Goal: Book appointment/travel/reservation

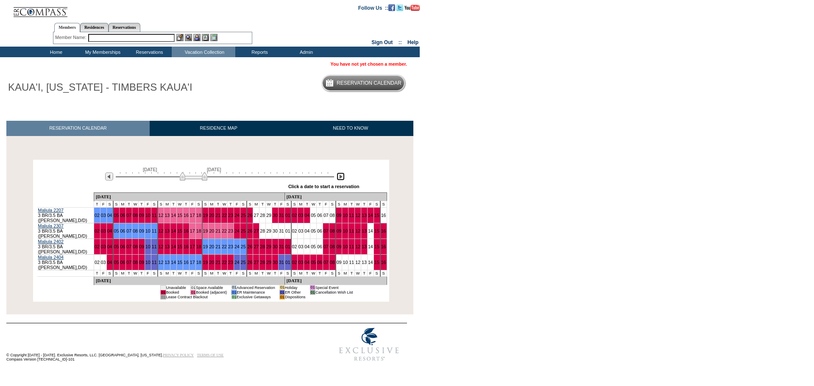
click at [338, 176] on img at bounding box center [341, 177] width 8 height 8
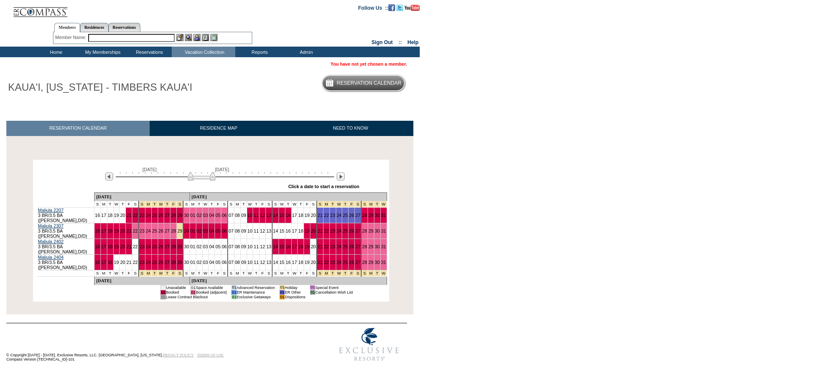
click at [337, 181] on div at bounding box center [341, 176] width 10 height 9
click at [340, 177] on img at bounding box center [341, 177] width 8 height 8
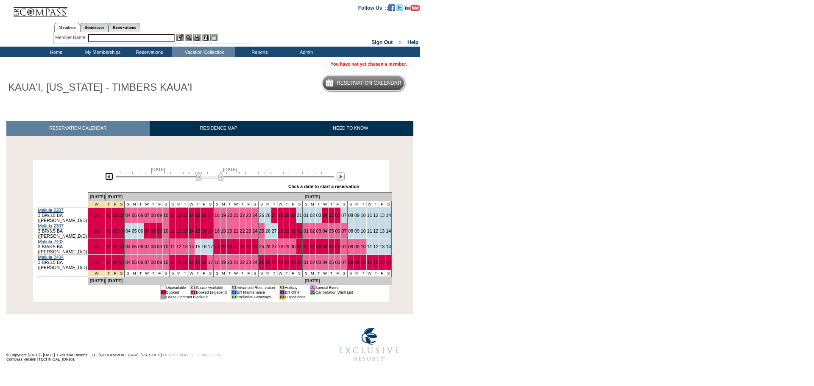
click at [106, 175] on img at bounding box center [109, 177] width 8 height 8
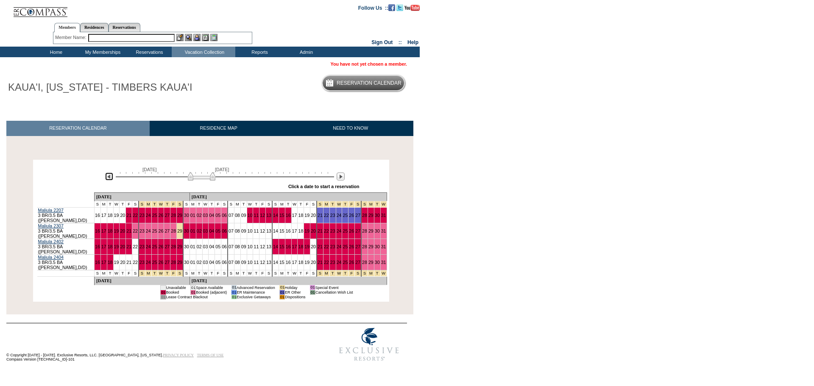
click at [111, 181] on img at bounding box center [109, 177] width 8 height 8
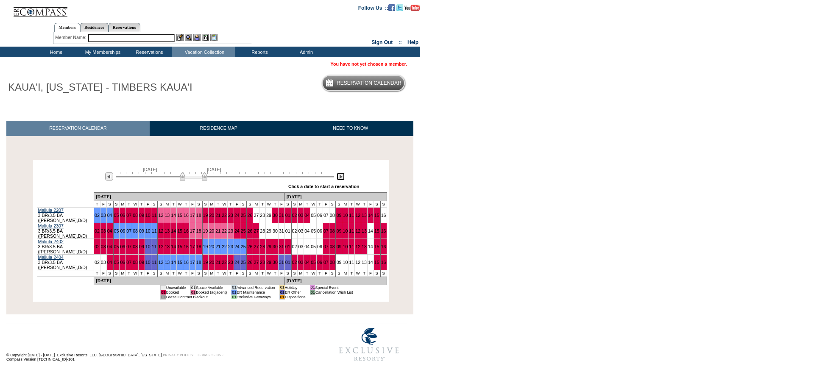
click at [340, 177] on img at bounding box center [341, 177] width 8 height 8
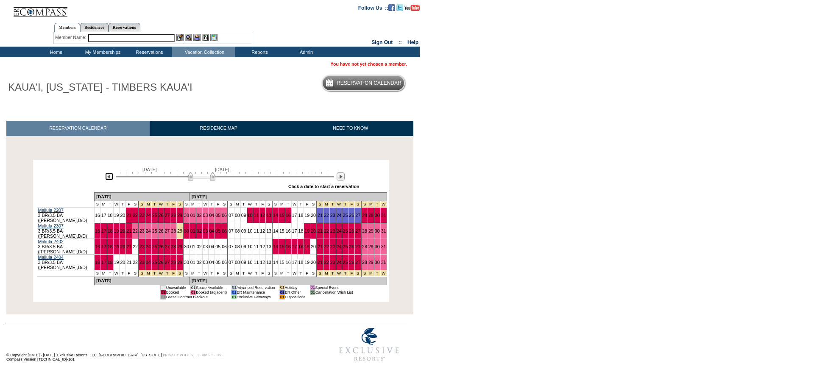
click at [108, 178] on img at bounding box center [109, 177] width 8 height 8
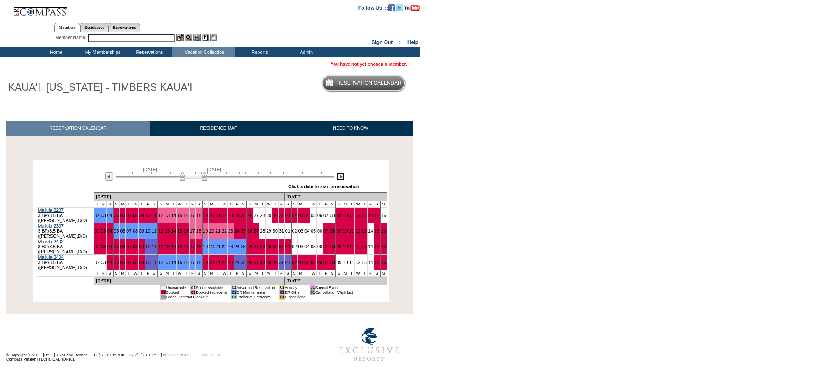
click at [337, 177] on img at bounding box center [341, 177] width 8 height 8
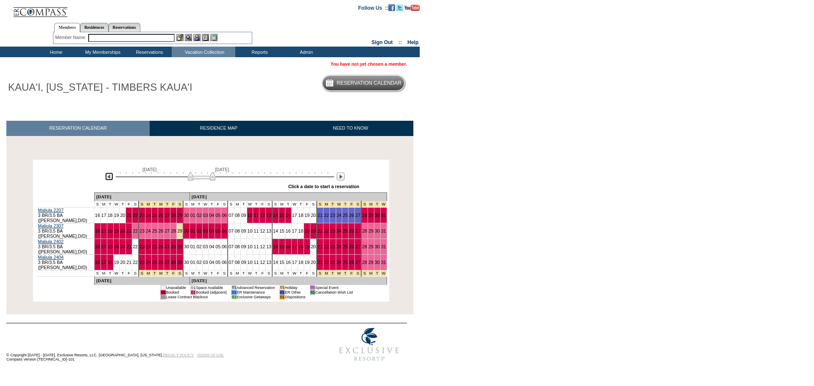
click at [108, 177] on img at bounding box center [109, 177] width 8 height 8
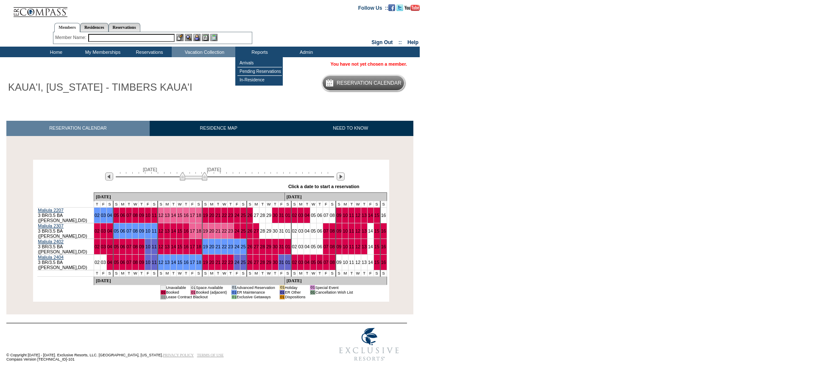
drag, startPoint x: 854, startPoint y: 85, endPoint x: 1272, endPoint y: 406, distance: 527.0
click at [814, 386] on html "Follow Us ::" at bounding box center [407, 193] width 814 height 386
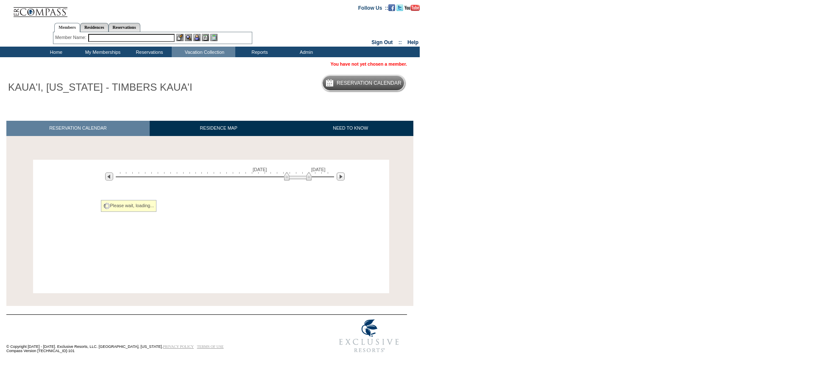
drag, startPoint x: 307, startPoint y: 179, endPoint x: 254, endPoint y: 181, distance: 52.6
click at [254, 180] on div at bounding box center [225, 176] width 218 height 8
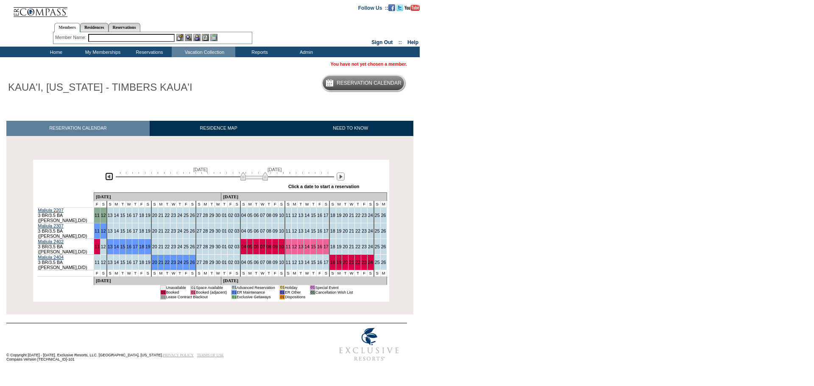
click at [106, 179] on img at bounding box center [109, 177] width 8 height 8
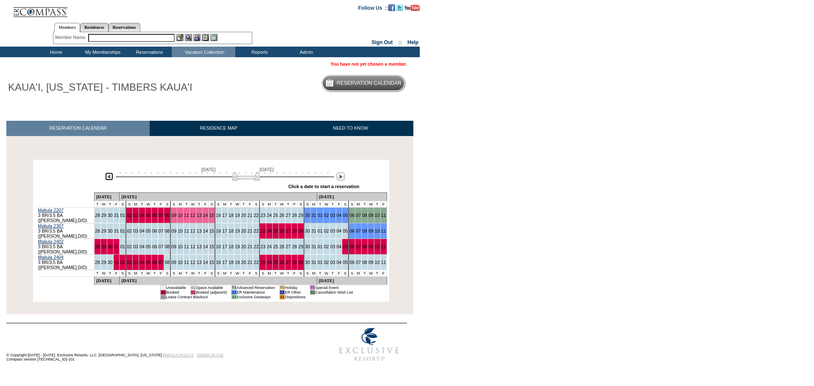
click at [106, 179] on img at bounding box center [109, 177] width 8 height 8
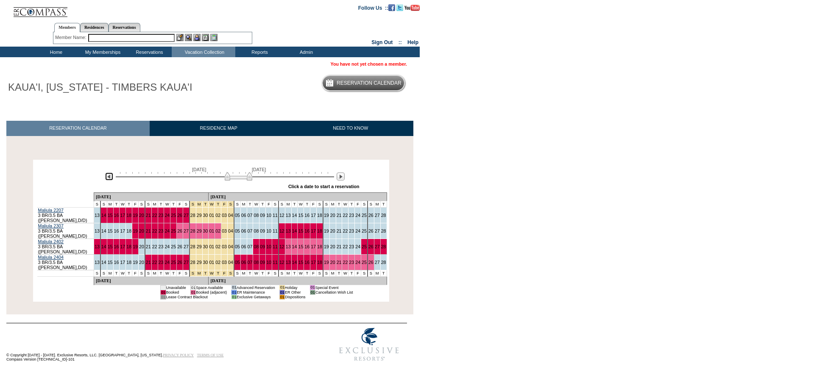
click at [106, 179] on img at bounding box center [109, 177] width 8 height 8
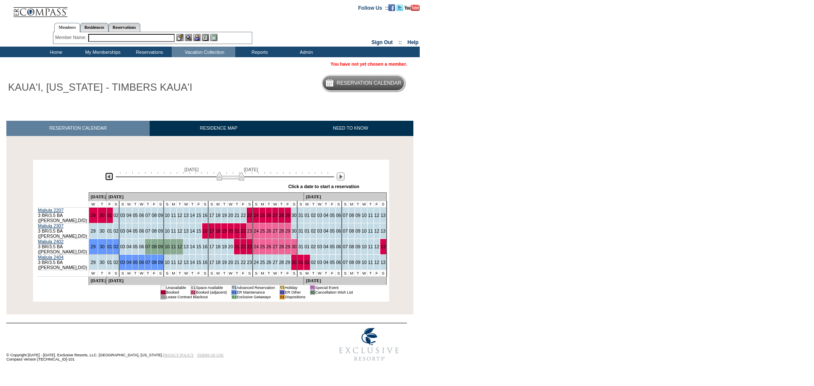
click at [106, 179] on img at bounding box center [109, 177] width 8 height 8
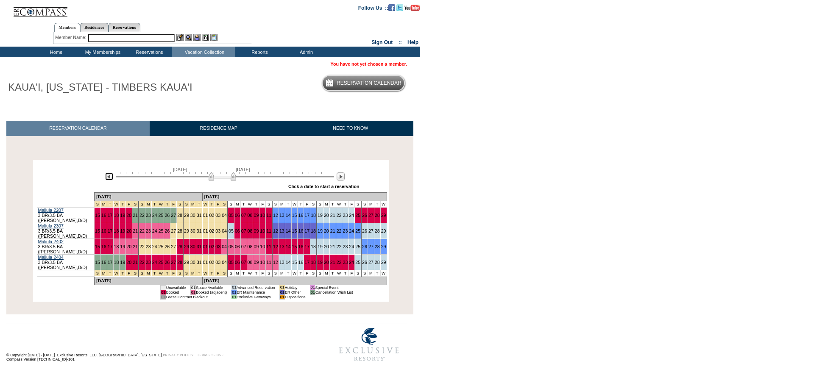
click at [106, 179] on img at bounding box center [109, 177] width 8 height 8
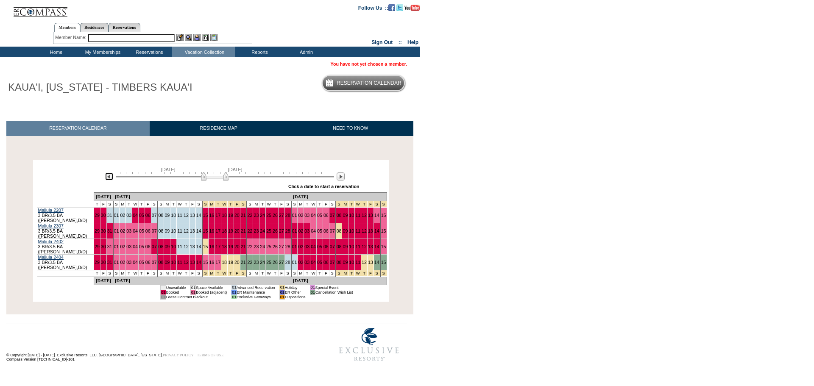
click at [106, 179] on img at bounding box center [109, 177] width 8 height 8
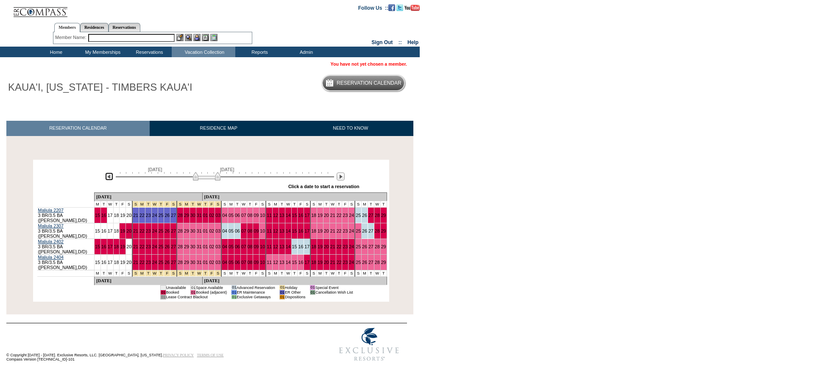
click at [106, 179] on img at bounding box center [109, 177] width 8 height 8
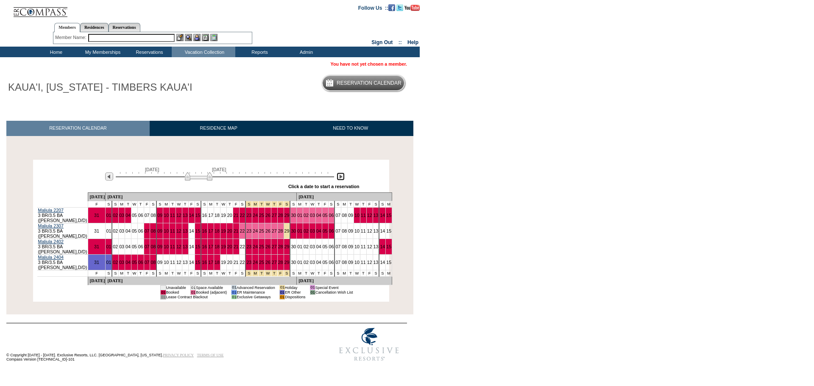
click at [343, 178] on img at bounding box center [341, 177] width 8 height 8
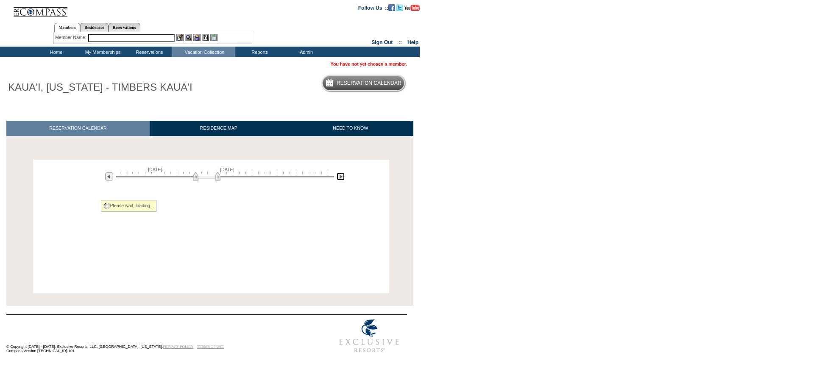
click at [343, 178] on img at bounding box center [341, 177] width 8 height 8
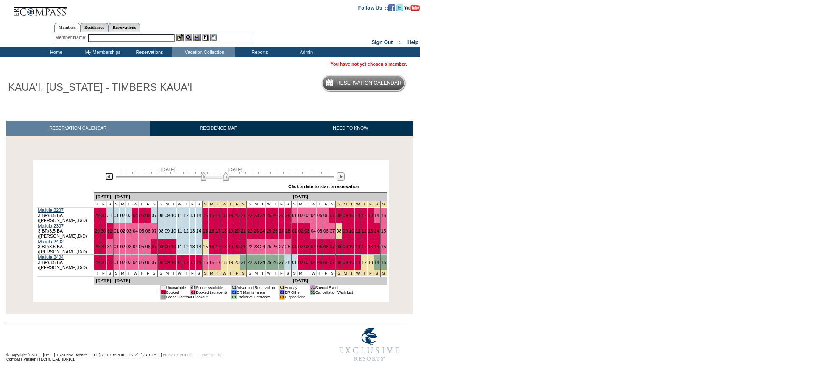
click at [106, 180] on img at bounding box center [109, 177] width 8 height 8
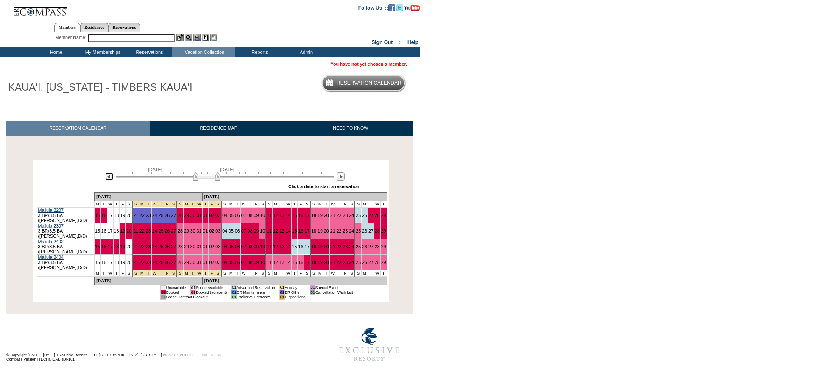
click at [107, 176] on img at bounding box center [109, 177] width 8 height 8
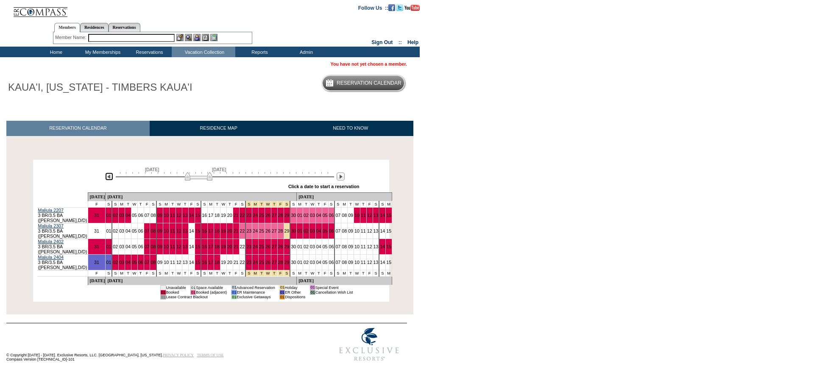
click at [112, 179] on img at bounding box center [109, 177] width 8 height 8
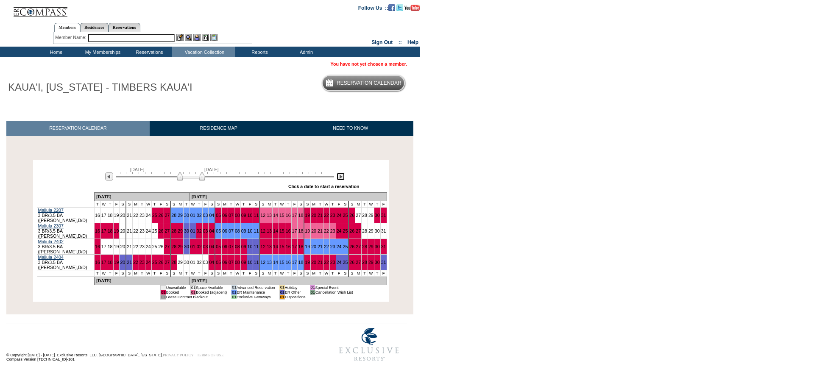
click at [338, 178] on img at bounding box center [341, 177] width 8 height 8
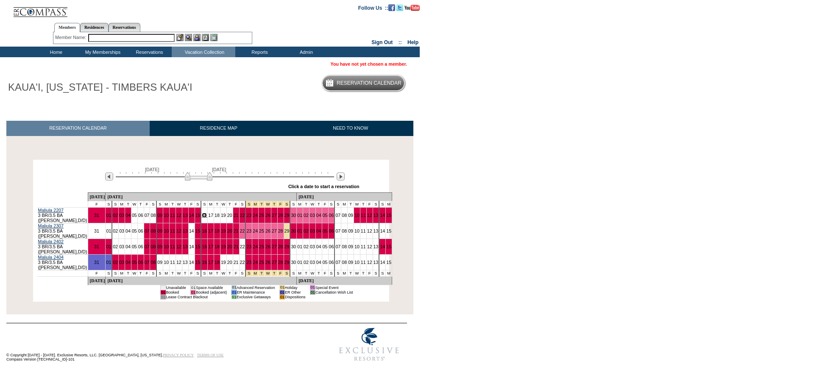
click at [207, 215] on link "16" at bounding box center [204, 215] width 5 height 5
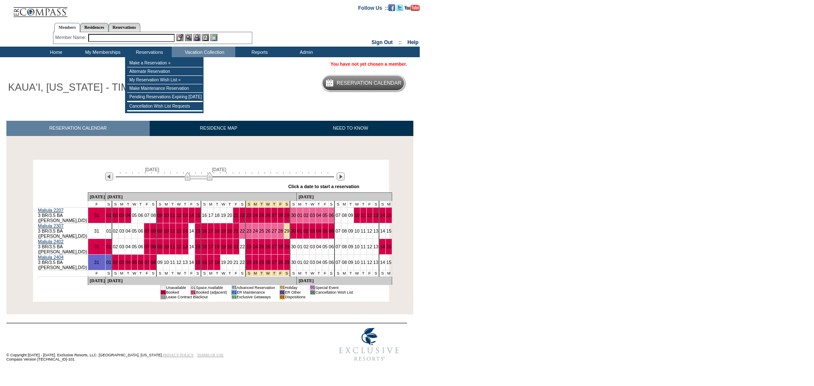
click at [123, 38] on input "text" at bounding box center [131, 38] width 86 height 8
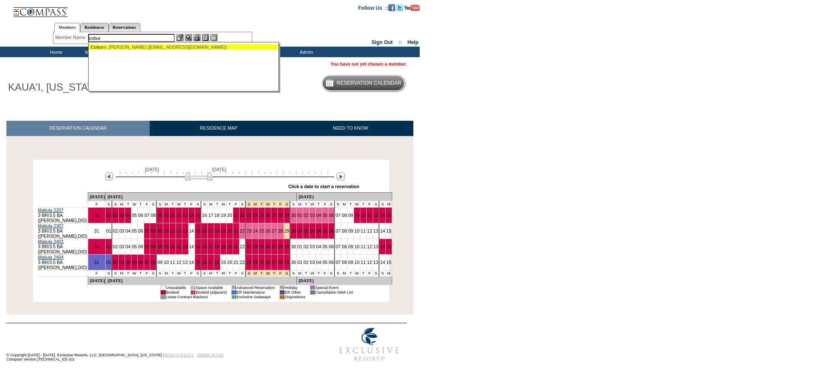
click at [130, 44] on ul "Cobur n, Paul (pauljrc@yahoo.com)" at bounding box center [184, 46] width 191 height 9
drag, startPoint x: 130, startPoint y: 44, endPoint x: 132, endPoint y: 48, distance: 4.7
click at [132, 48] on ul "Cobur n, Paul (pauljrc@yahoo.com)" at bounding box center [184, 46] width 191 height 9
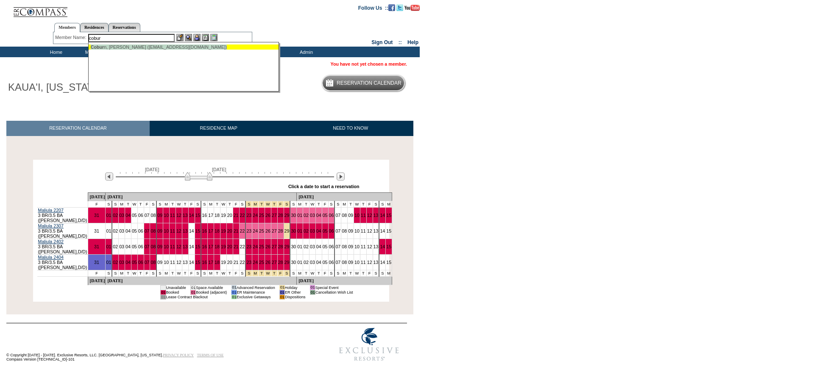
click at [132, 48] on div "Cobur n, Paul (pauljrc@yahoo.com)" at bounding box center [184, 47] width 187 height 5
type input "Coburn, Paul (pauljrc@yahoo.com)"
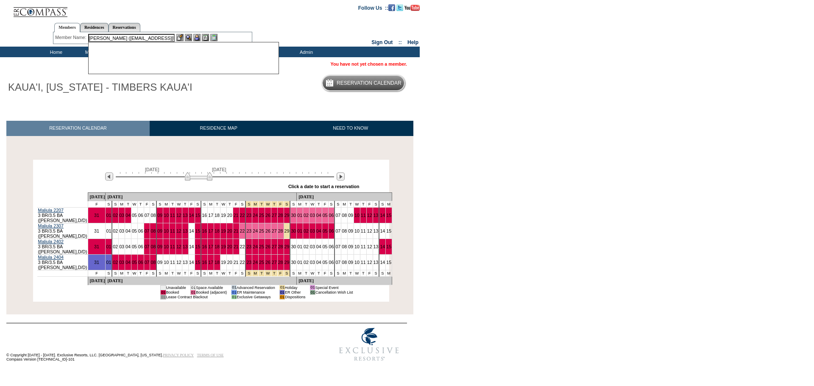
click at [132, 48] on div "Cobur n, Paul (pauljrc@yahoo.com)" at bounding box center [183, 58] width 191 height 32
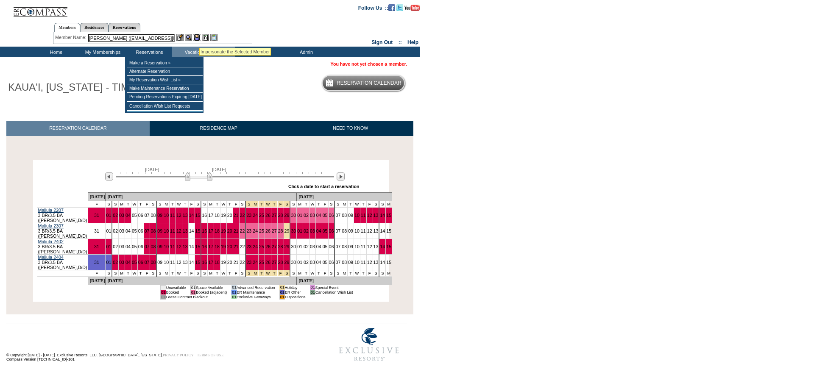
click at [199, 37] on img at bounding box center [196, 37] width 7 height 7
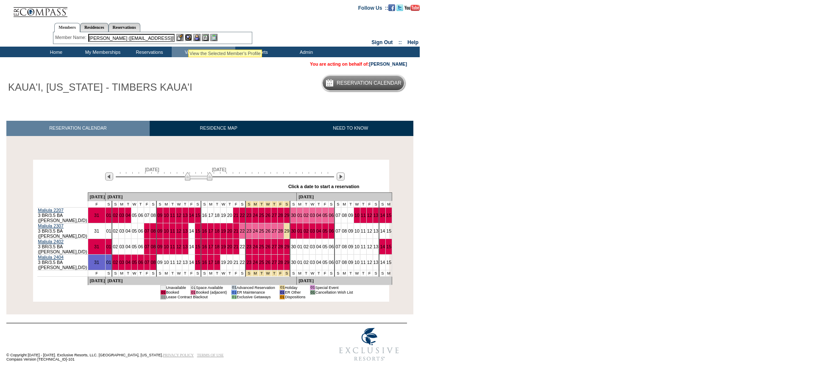
click at [188, 39] on img at bounding box center [188, 37] width 7 height 7
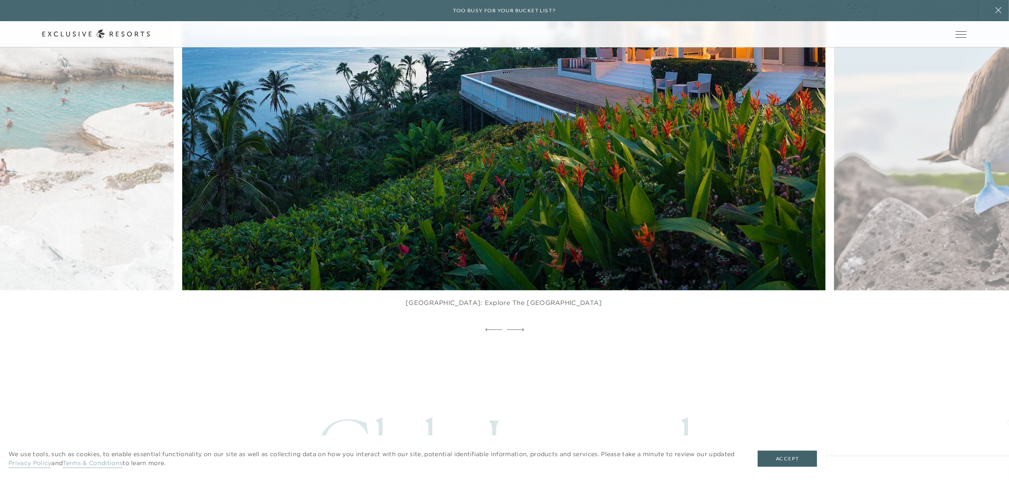
scroll to position [2323, 0]
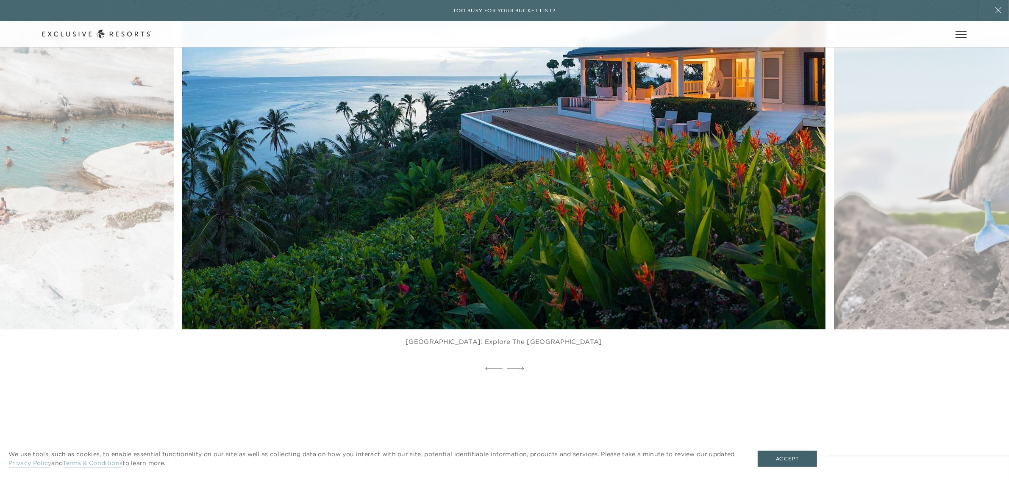
click at [523, 370] on icon at bounding box center [515, 368] width 17 height 3
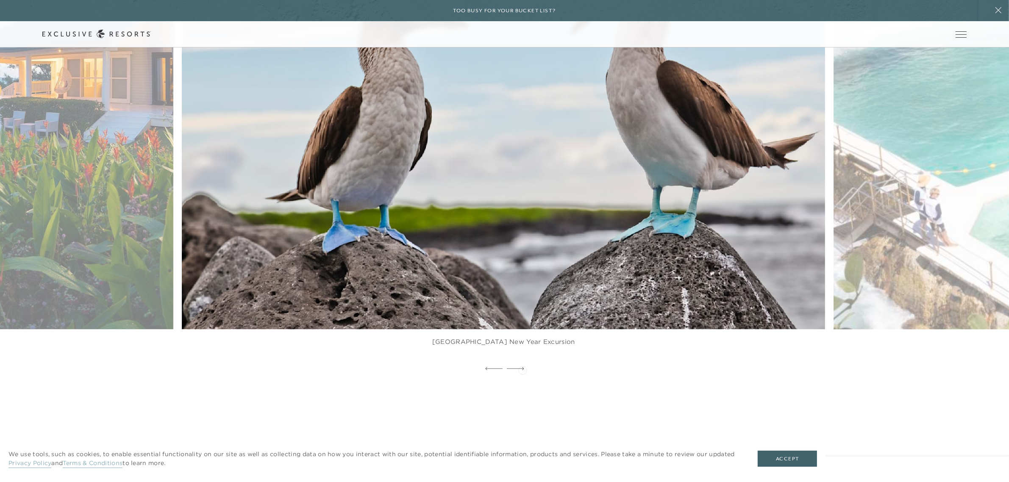
click at [523, 370] on icon at bounding box center [515, 368] width 17 height 3
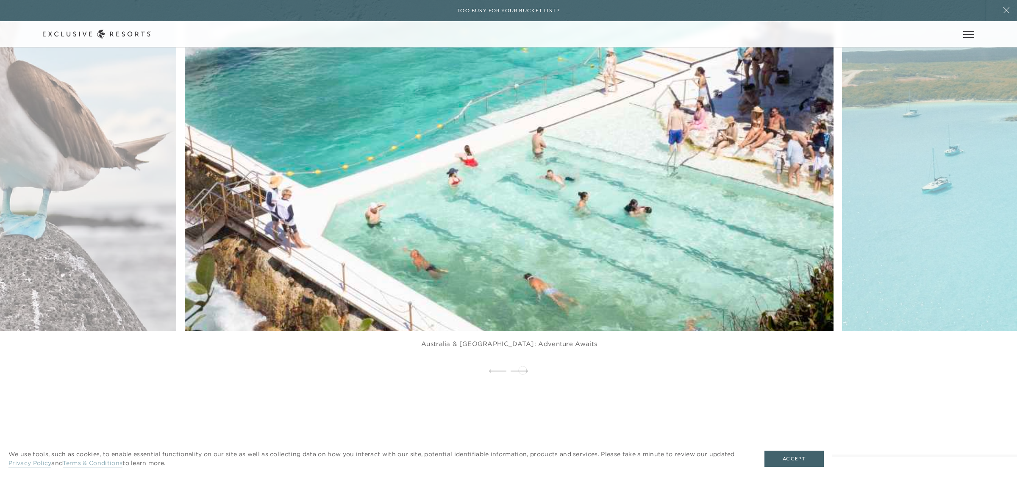
scroll to position [0, 0]
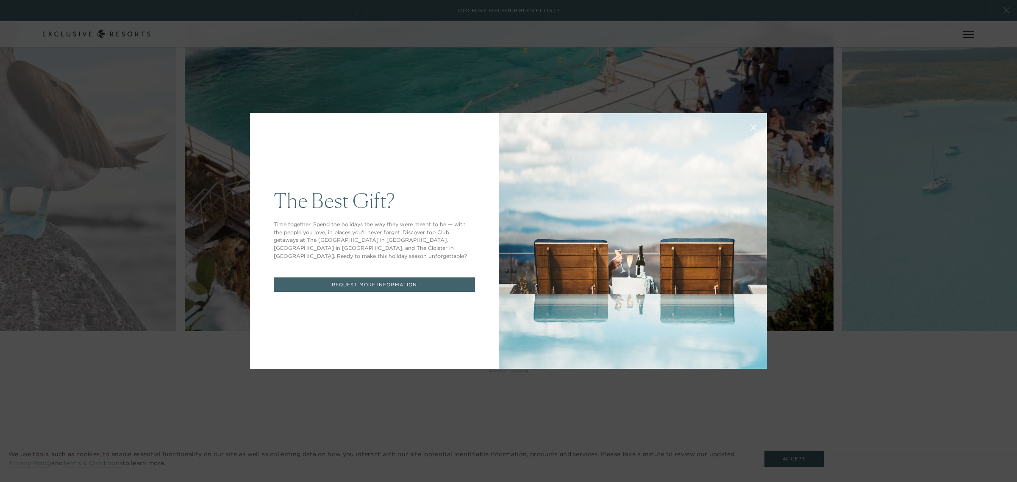
click at [523, 370] on div "The Best Gift? Time together. Spend the holidays the way they were meant to be …" at bounding box center [508, 241] width 517 height 276
click at [751, 128] on icon at bounding box center [754, 128] width 6 height 6
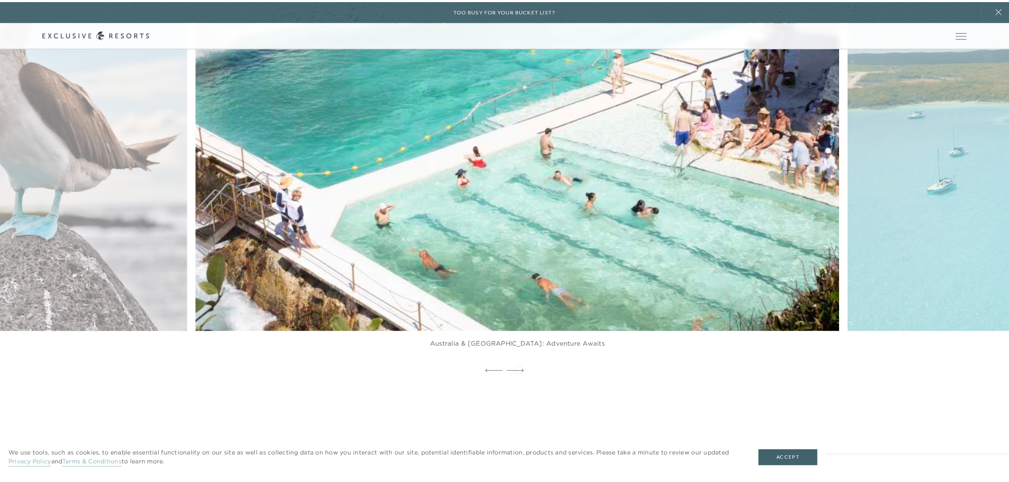
scroll to position [2323, 0]
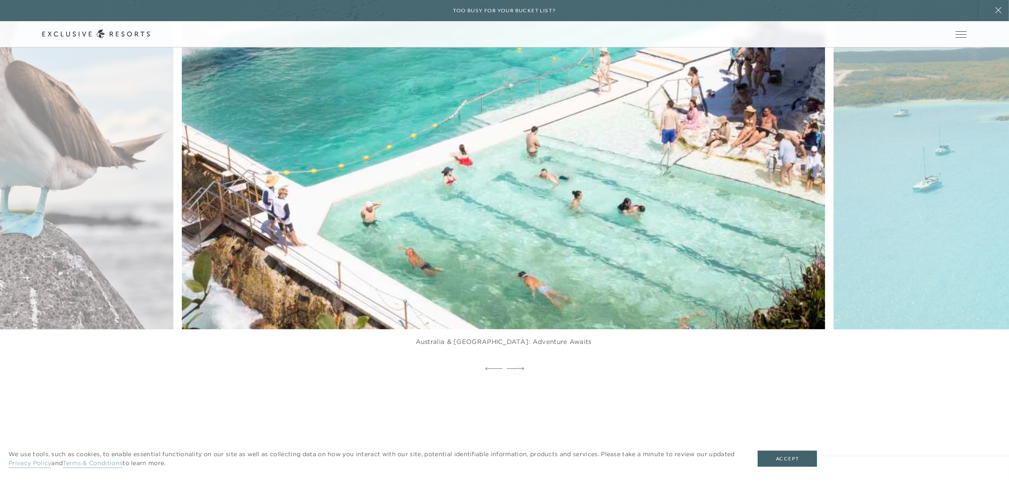
click at [518, 370] on icon at bounding box center [515, 368] width 17 height 3
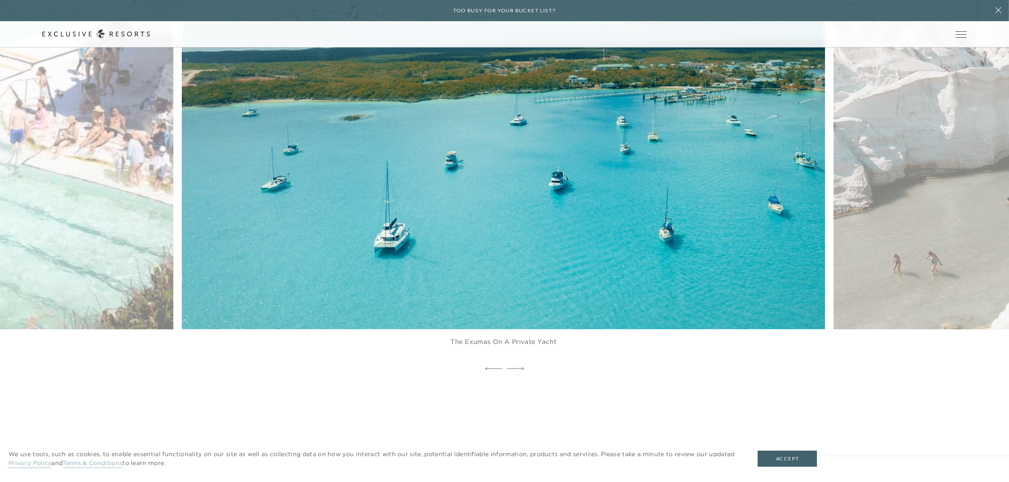
click at [518, 370] on icon at bounding box center [515, 368] width 17 height 3
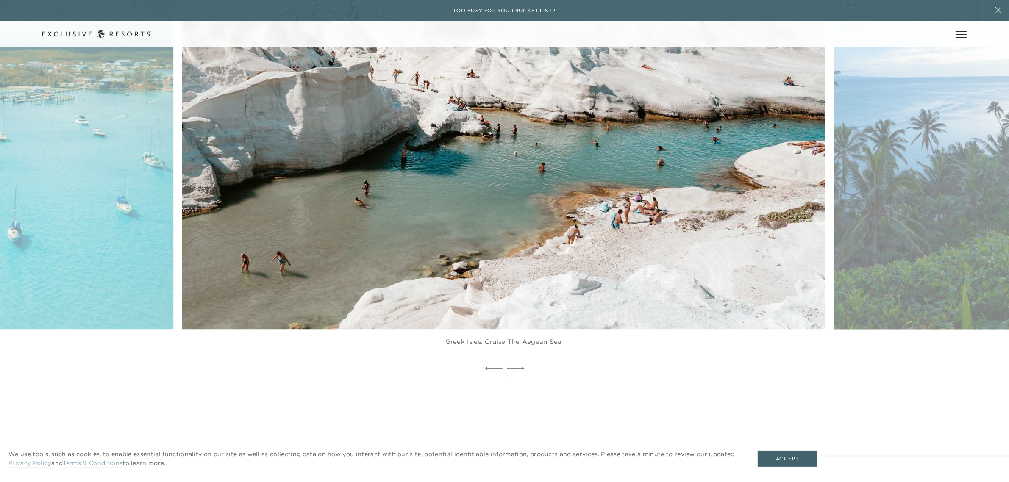
drag, startPoint x: 510, startPoint y: 371, endPoint x: 513, endPoint y: 368, distance: 4.5
click at [511, 371] on icon at bounding box center [515, 368] width 17 height 3
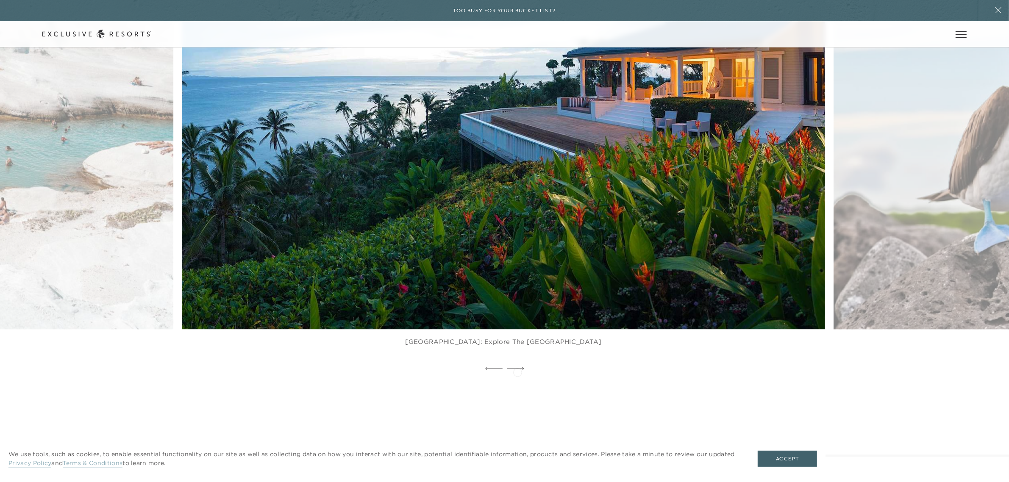
click at [518, 371] on icon at bounding box center [515, 368] width 17 height 3
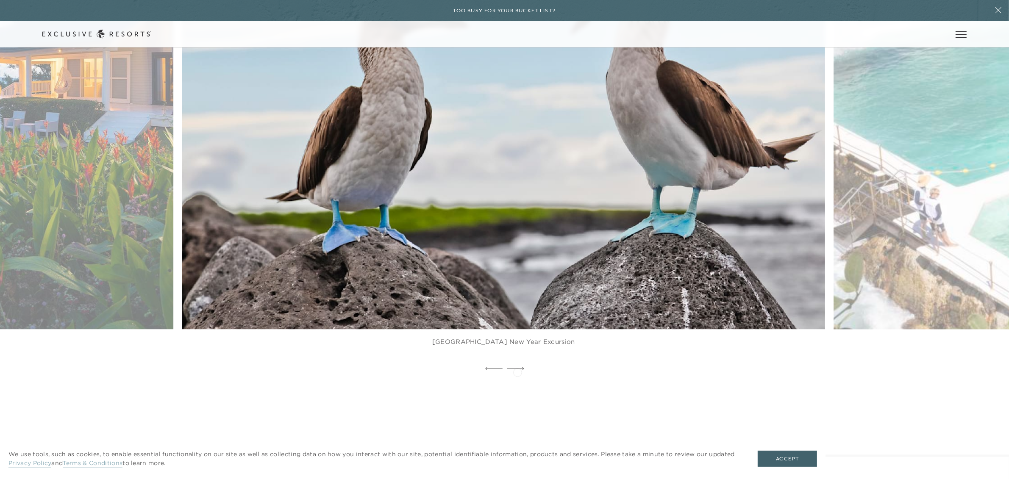
click at [518, 371] on icon at bounding box center [515, 368] width 17 height 3
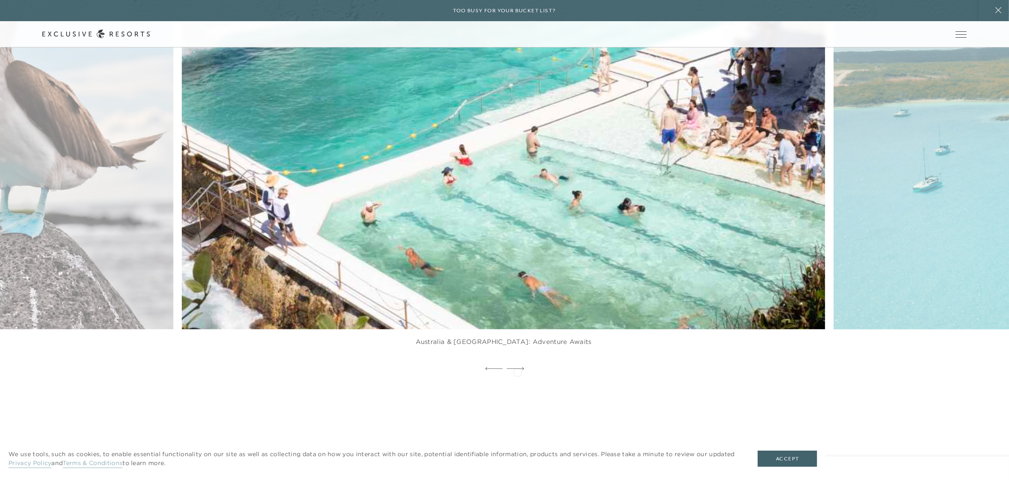
click at [519, 371] on icon at bounding box center [515, 368] width 17 height 3
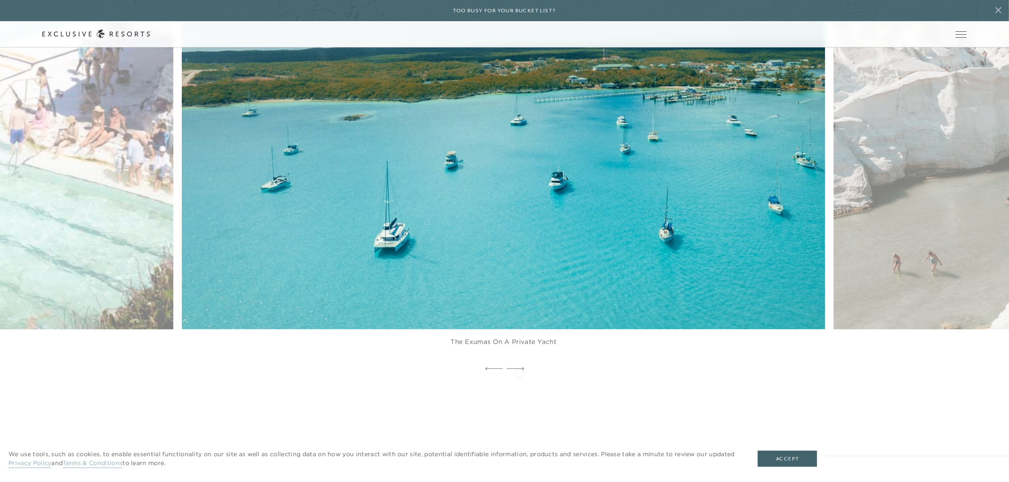
click at [519, 371] on icon at bounding box center [515, 368] width 17 height 3
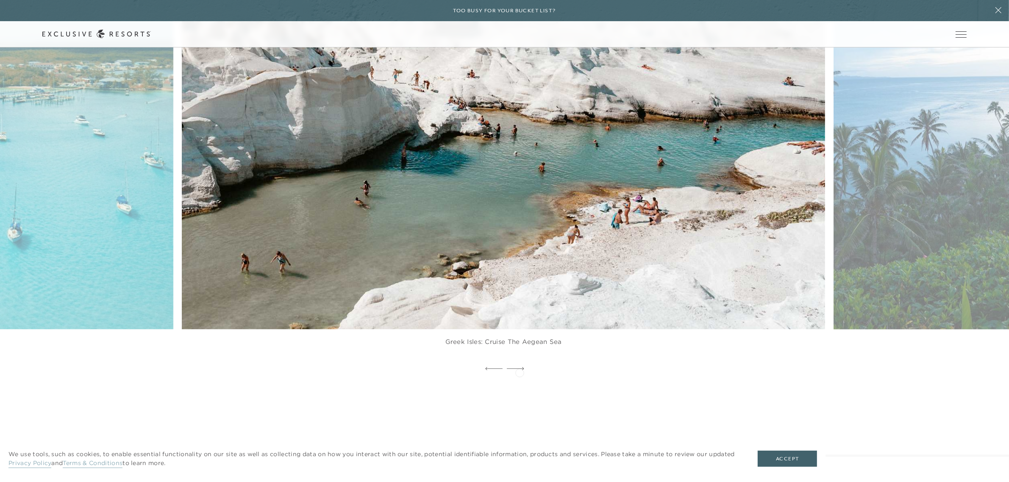
click at [520, 371] on icon at bounding box center [515, 368] width 17 height 3
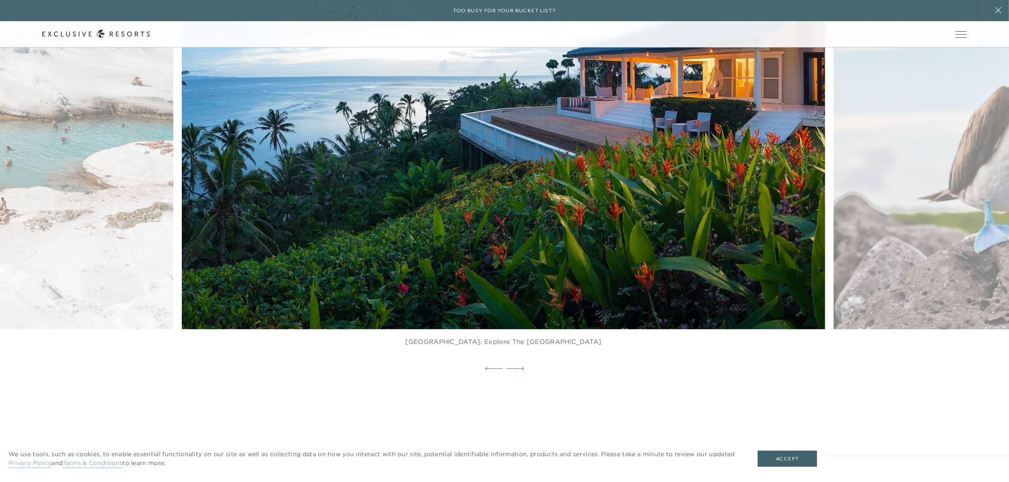
click at [520, 371] on icon at bounding box center [515, 368] width 17 height 3
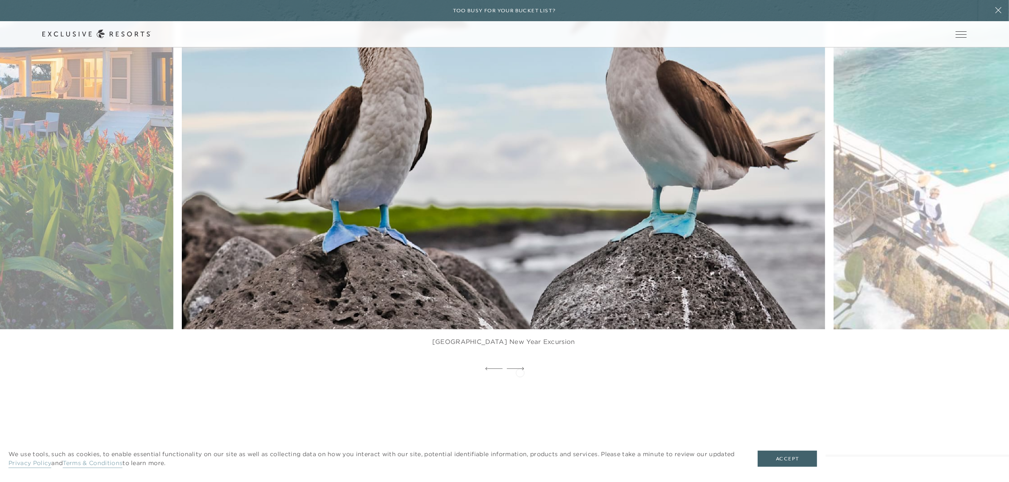
click at [520, 371] on icon at bounding box center [515, 368] width 17 height 3
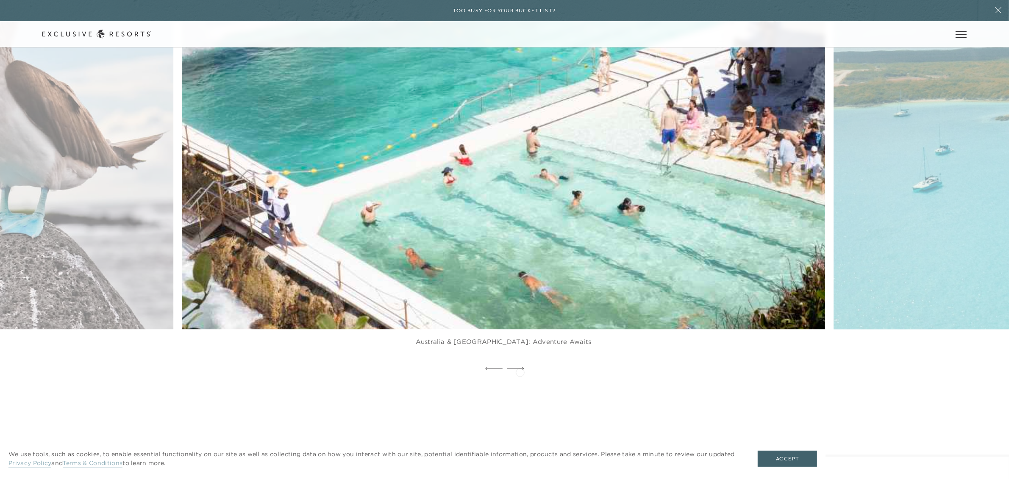
click at [520, 371] on icon at bounding box center [515, 368] width 17 height 3
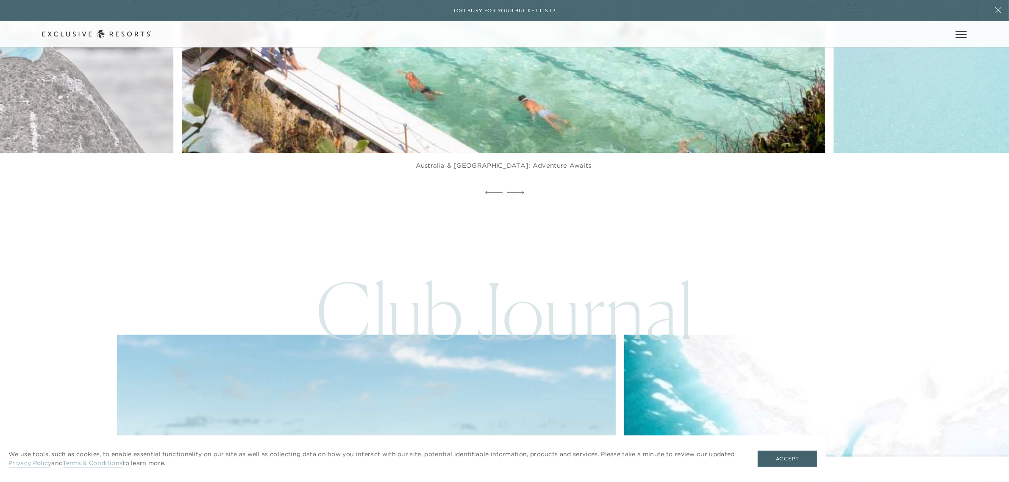
drag, startPoint x: 510, startPoint y: 194, endPoint x: 514, endPoint y: 217, distance: 22.8
click at [510, 194] on icon at bounding box center [515, 192] width 17 height 3
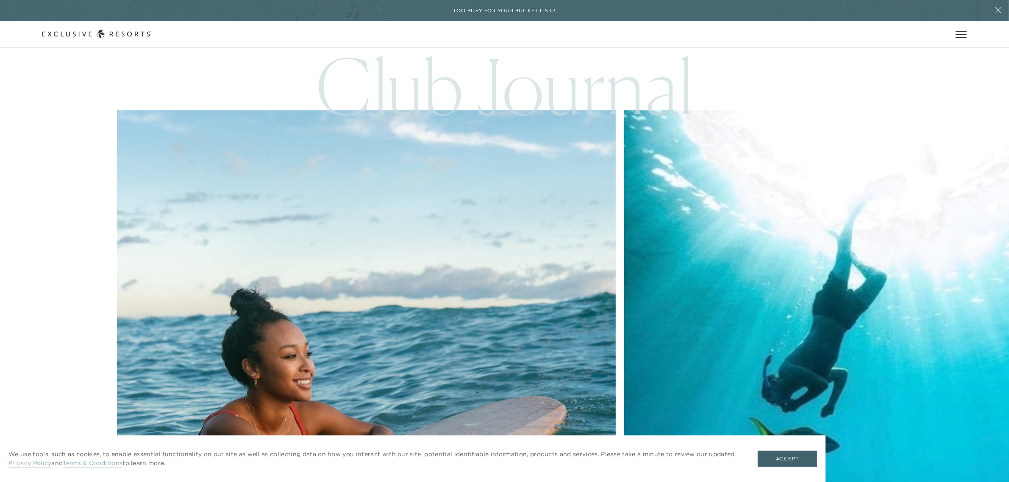
scroll to position [2708, 0]
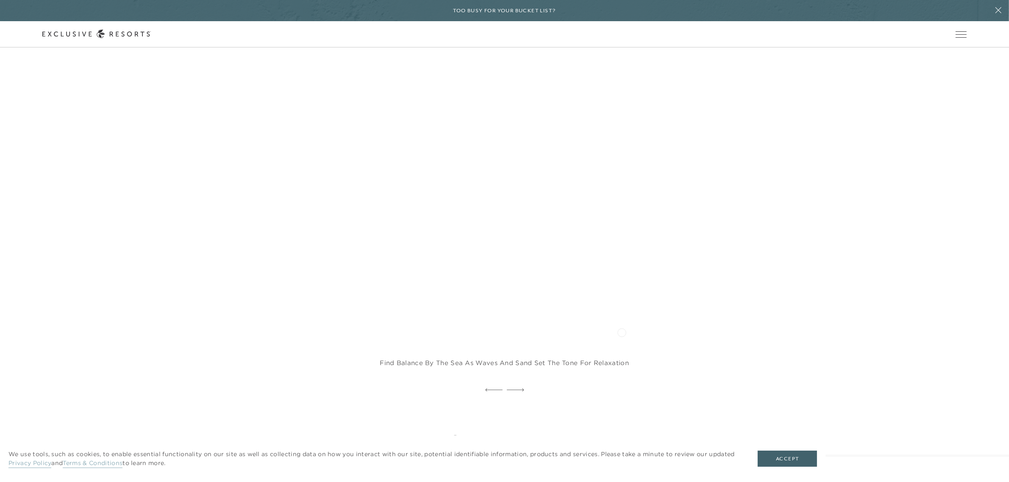
scroll to position [1484, 0]
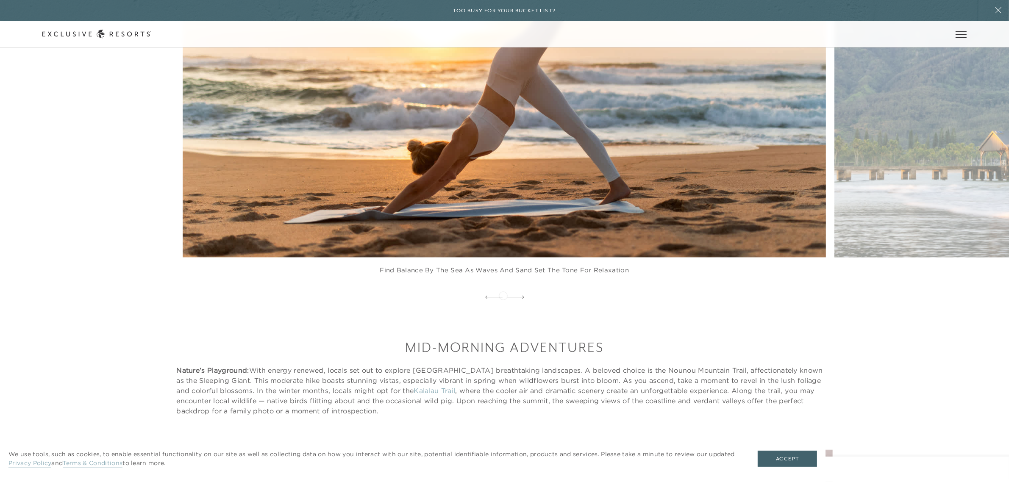
click at [503, 295] on div at bounding box center [504, 298] width 1009 height 13
click at [516, 293] on div at bounding box center [515, 298] width 17 height 13
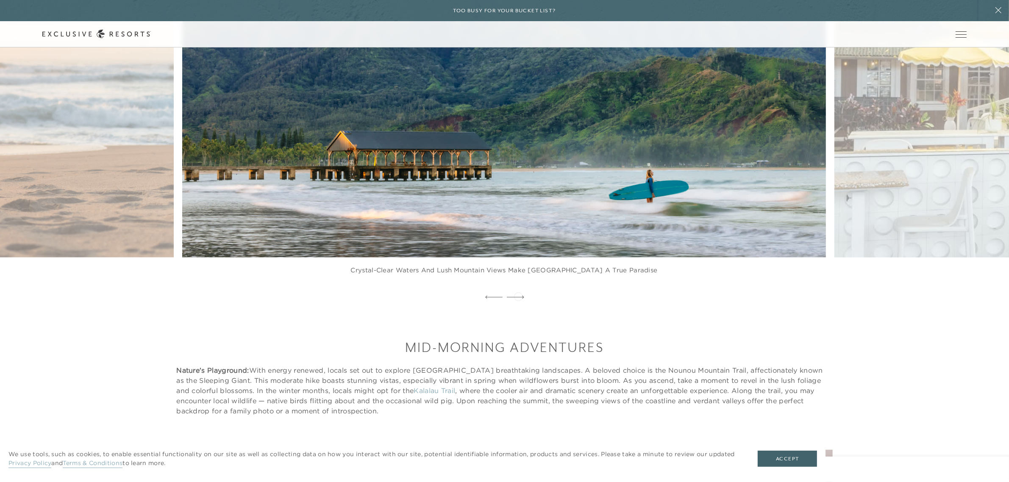
click at [518, 296] on icon at bounding box center [515, 297] width 17 height 3
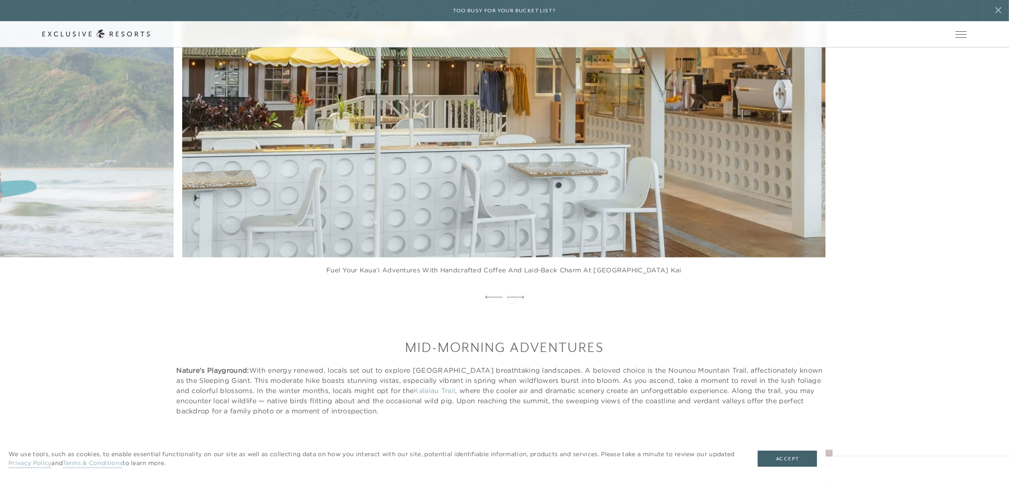
click at [512, 299] on icon at bounding box center [515, 297] width 17 height 3
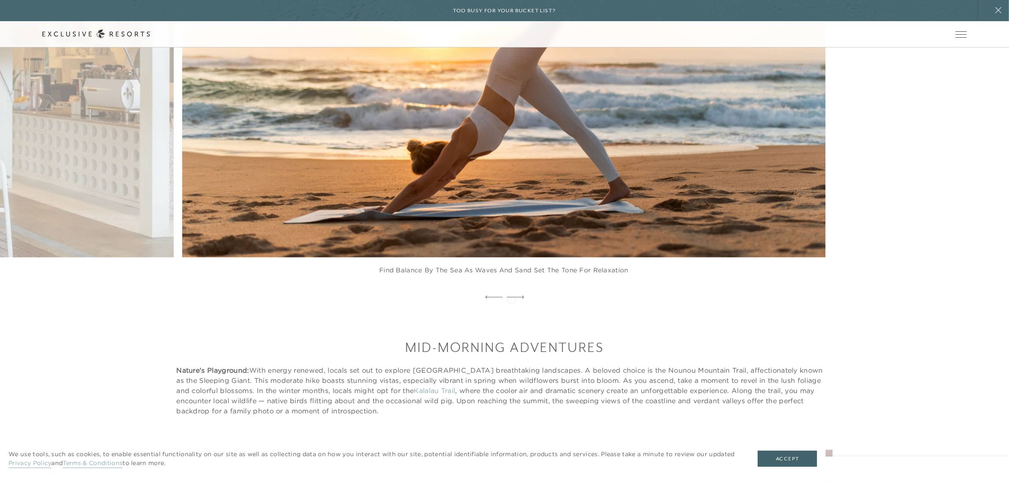
click at [512, 299] on icon at bounding box center [515, 297] width 17 height 3
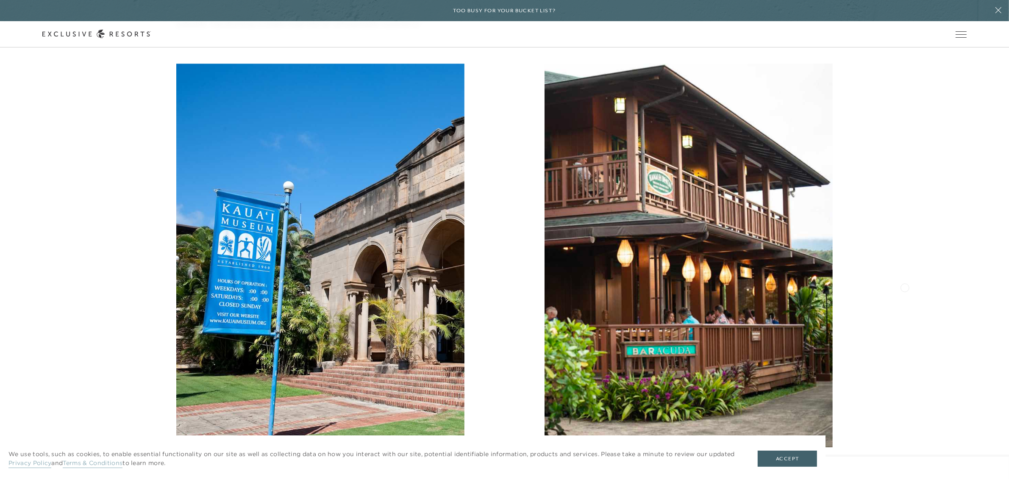
scroll to position [3180, 0]
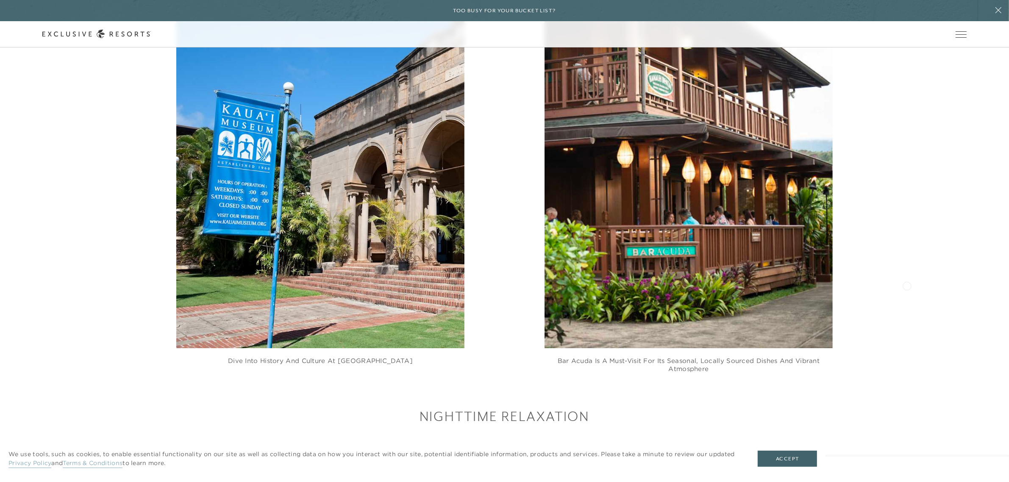
drag, startPoint x: 907, startPoint y: 285, endPoint x: 909, endPoint y: 280, distance: 5.5
click at [906, 285] on div "Dive into history and culture at [GEOGRAPHIC_DATA] [GEOGRAPHIC_DATA] Acuda is a…" at bounding box center [504, 168] width 925 height 409
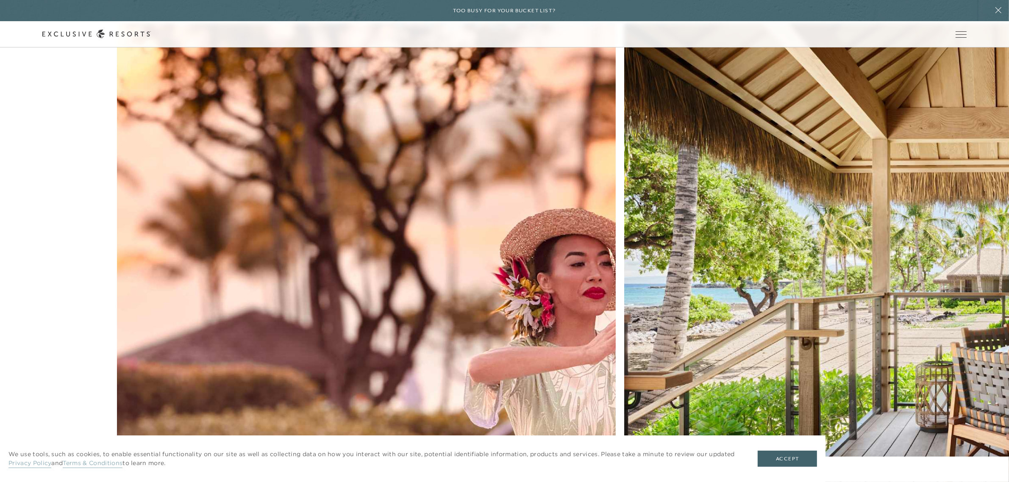
scroll to position [5193, 0]
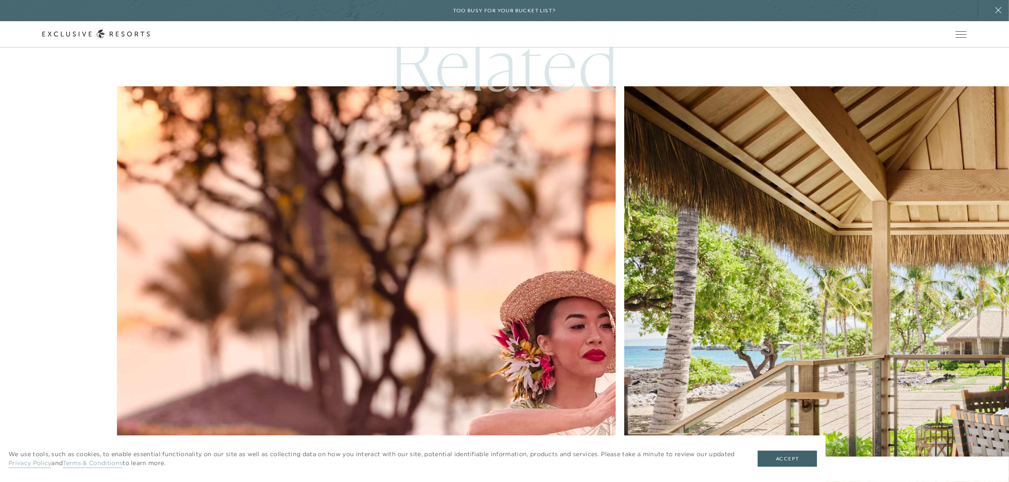
click at [679, 414] on nav "Travel Maui’s Modern Renaissance Travel [GEOGRAPHIC_DATA], [GEOGRAPHIC_DATA]! T…" at bounding box center [563, 434] width 892 height 697
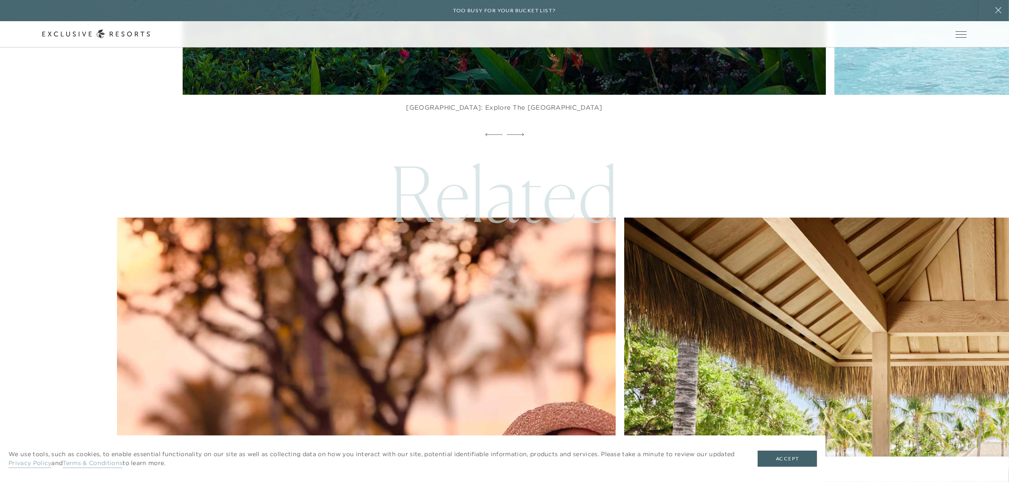
scroll to position [5122, 0]
